Goal: Transaction & Acquisition: Purchase product/service

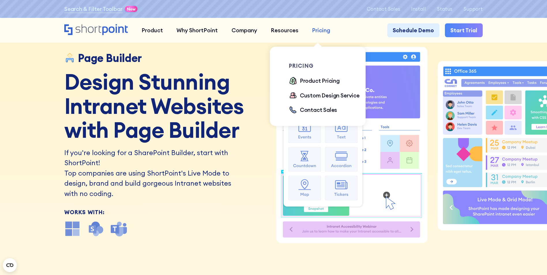
click at [316, 31] on div "Pricing" at bounding box center [321, 30] width 18 height 8
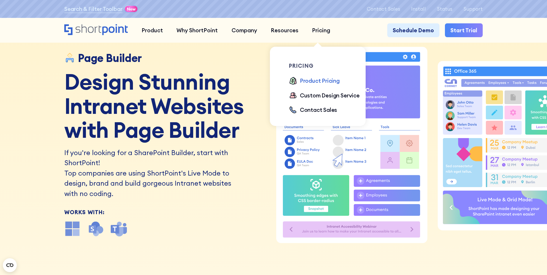
click at [315, 83] on div "Product Pricing" at bounding box center [320, 81] width 40 height 8
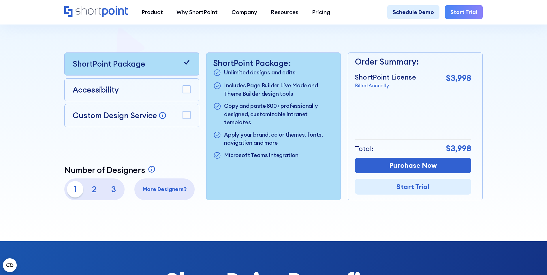
scroll to position [173, 0]
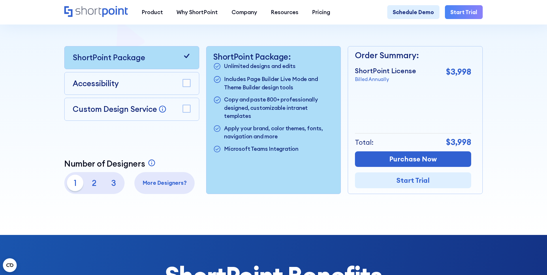
click at [184, 82] on rect at bounding box center [186, 82] width 7 height 7
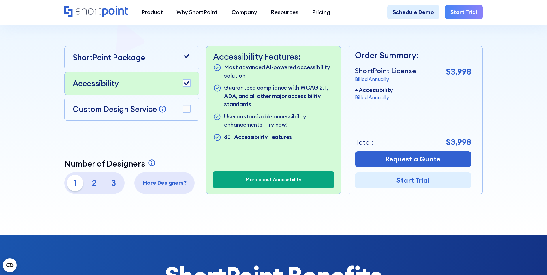
click at [187, 110] on rect at bounding box center [186, 108] width 7 height 7
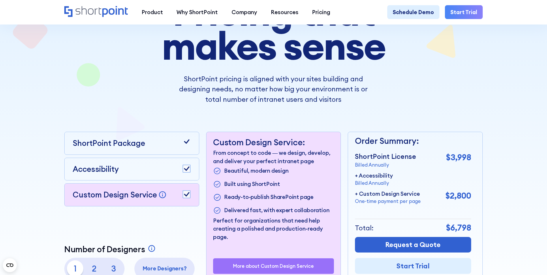
scroll to position [0, 0]
